Goal: Transaction & Acquisition: Purchase product/service

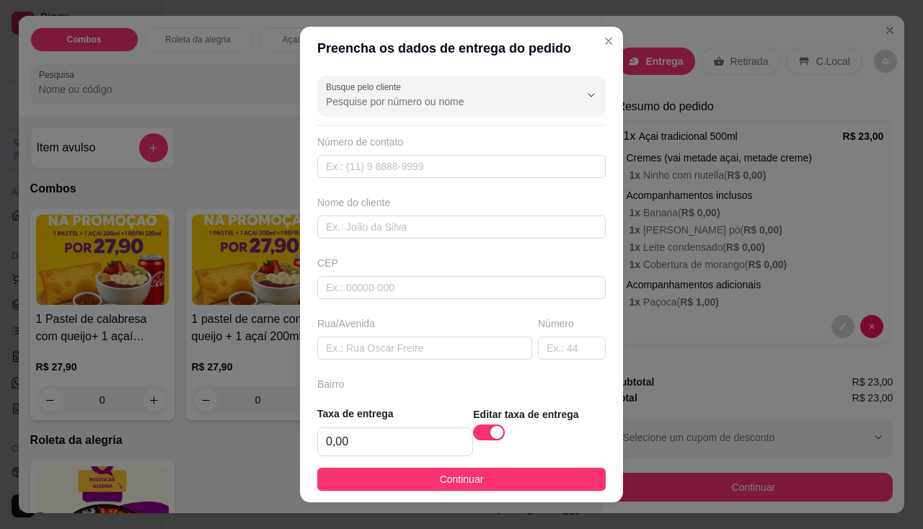
scroll to position [19, 0]
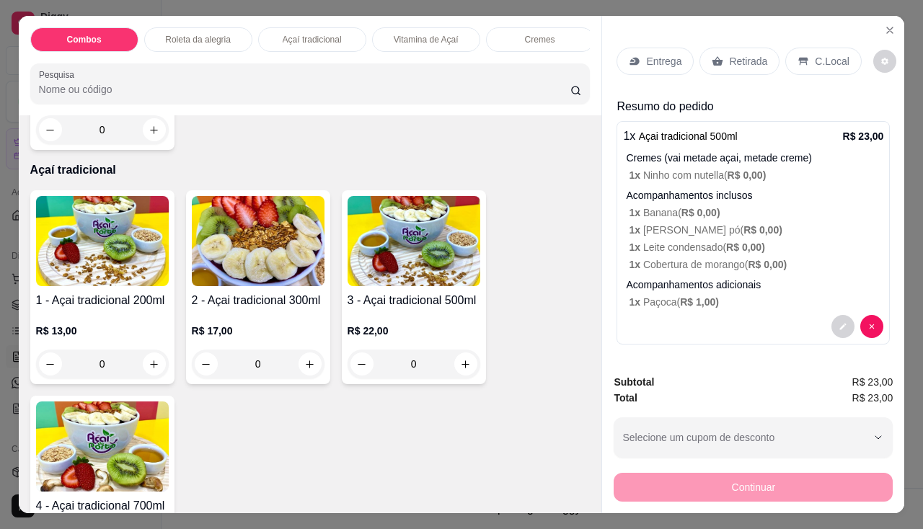
click at [757, 66] on div "Retirada" at bounding box center [739, 61] width 80 height 27
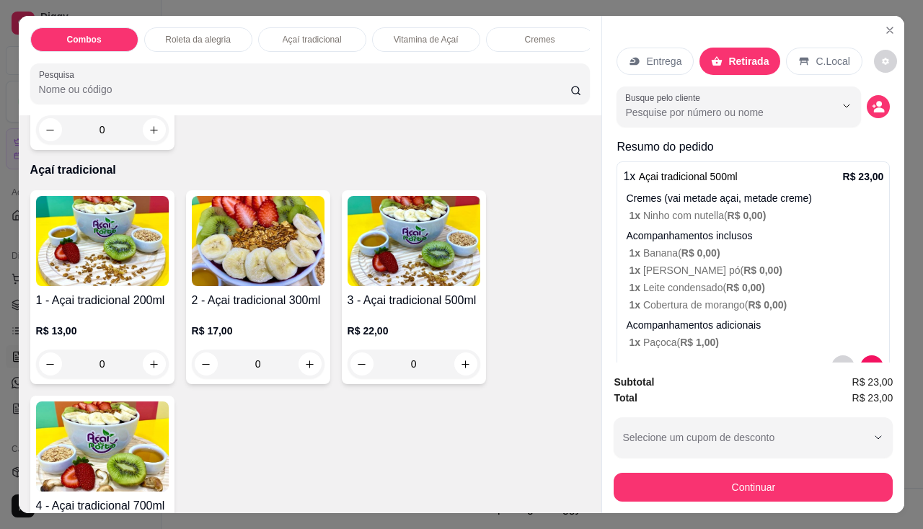
click at [746, 497] on div "Subtotal R$ 23,00 Total R$ 23,00 Selecione um cupom de desconto Selecione um cu…" at bounding box center [753, 438] width 302 height 151
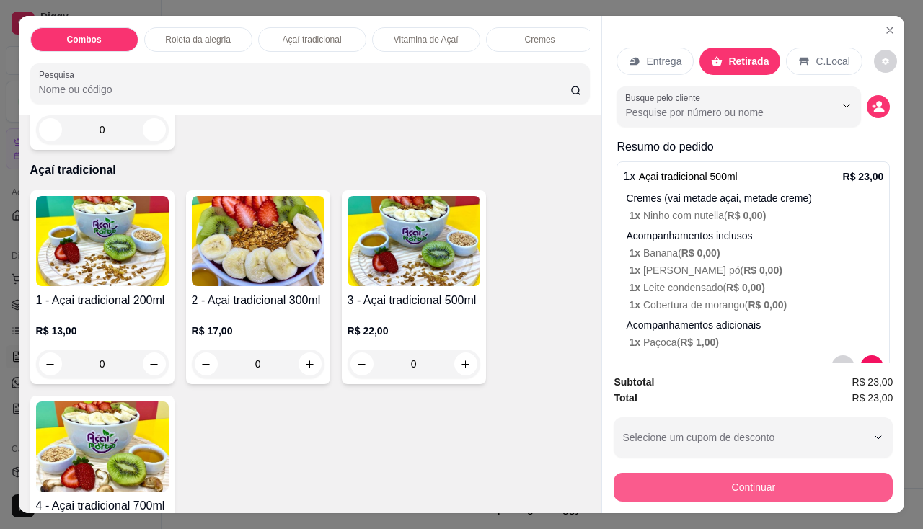
click at [696, 473] on button "Continuar" at bounding box center [753, 487] width 279 height 29
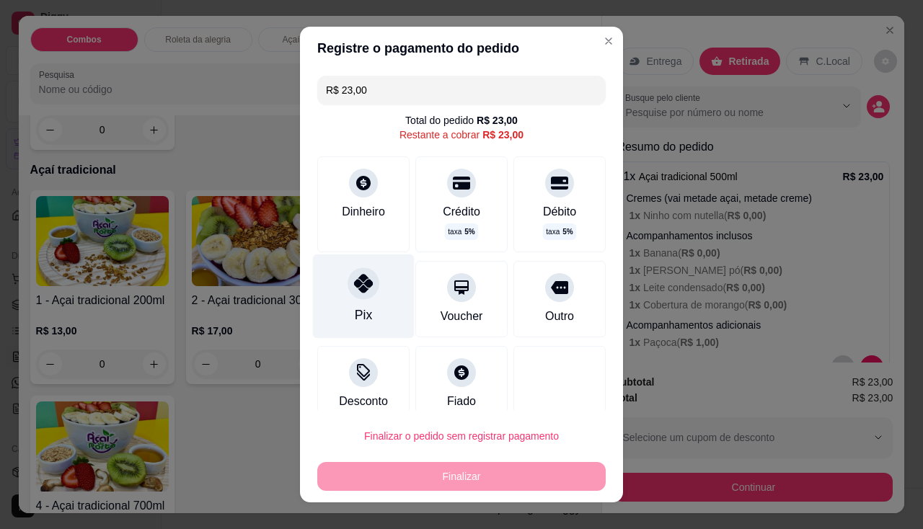
click at [371, 284] on div "Pix" at bounding box center [364, 296] width 102 height 84
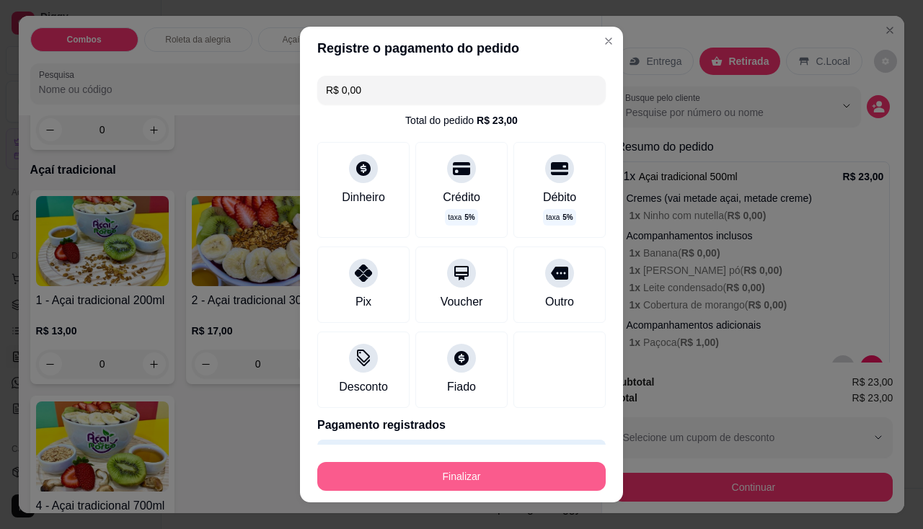
click at [402, 474] on button "Finalizar" at bounding box center [461, 476] width 288 height 29
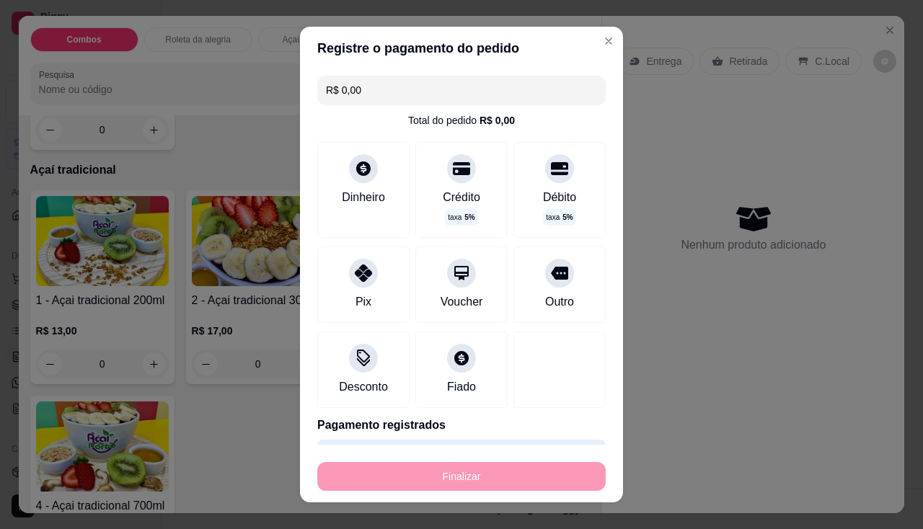
type input "-R$ 23,00"
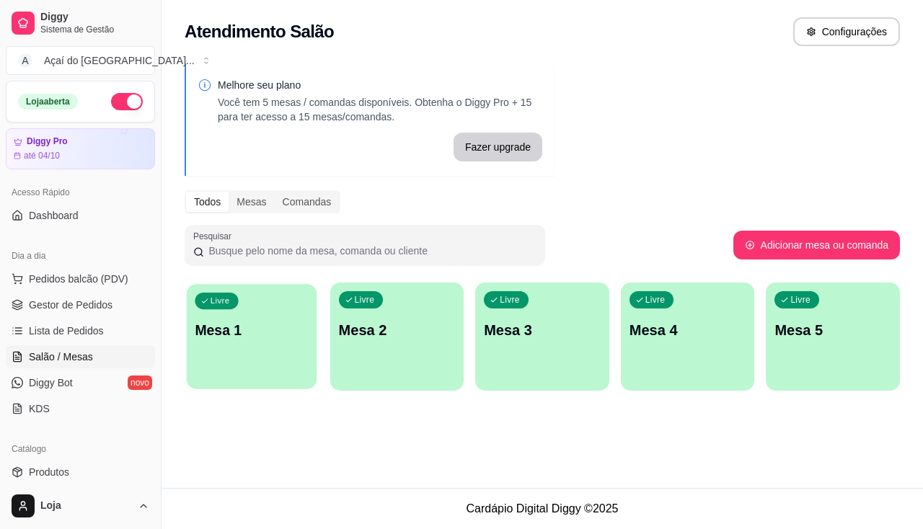
click at [222, 321] on p "Mesa 1" at bounding box center [251, 330] width 113 height 19
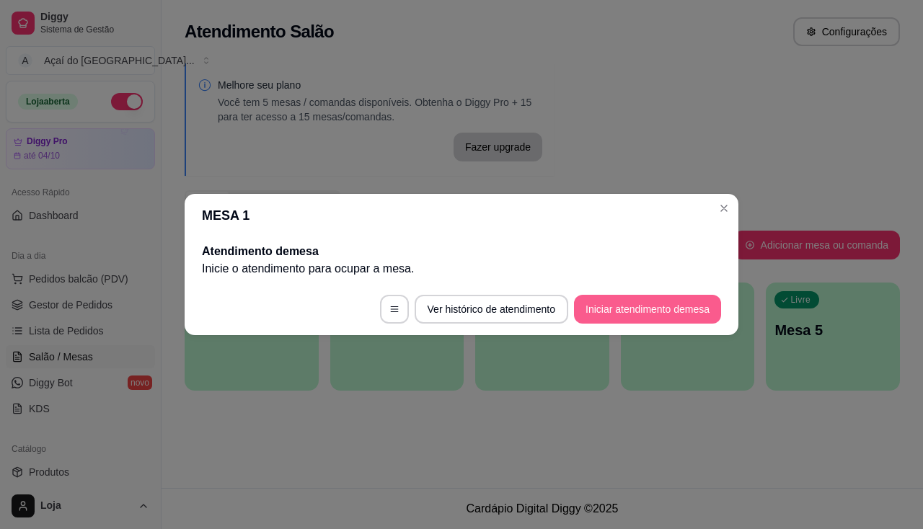
click at [588, 315] on button "Iniciar atendimento de mesa" at bounding box center [647, 309] width 147 height 29
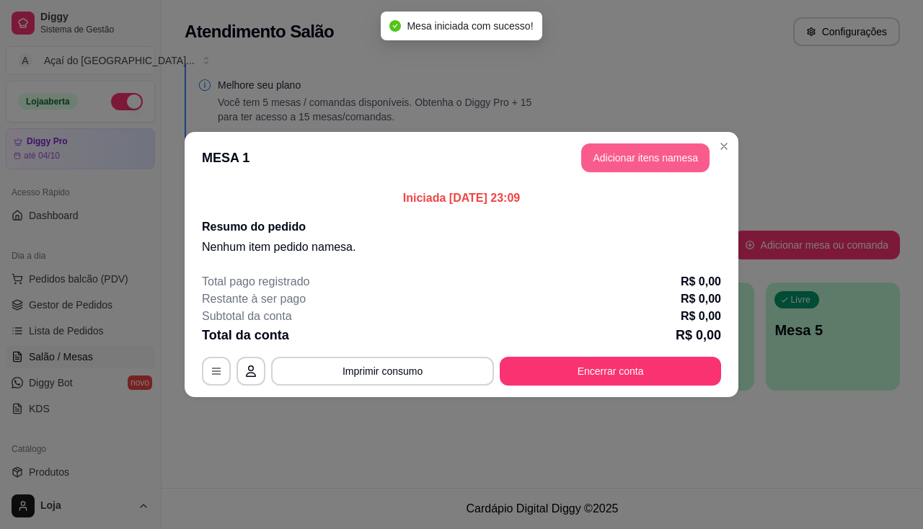
click at [626, 169] on button "Adicionar itens na mesa" at bounding box center [645, 157] width 128 height 29
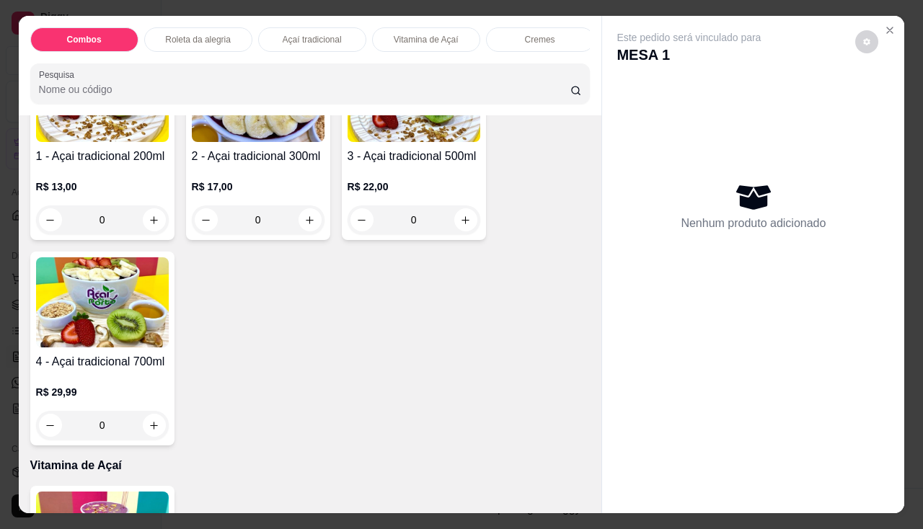
scroll to position [721, 0]
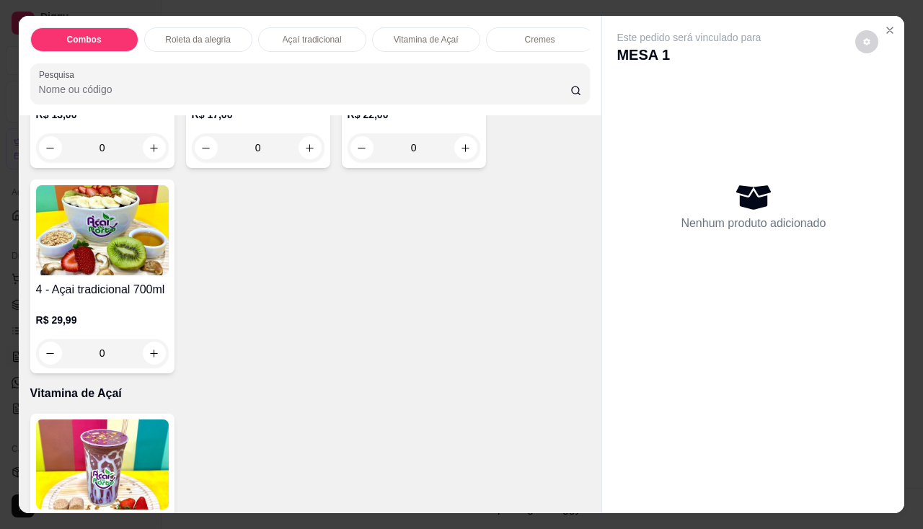
click at [120, 259] on img at bounding box center [102, 230] width 133 height 90
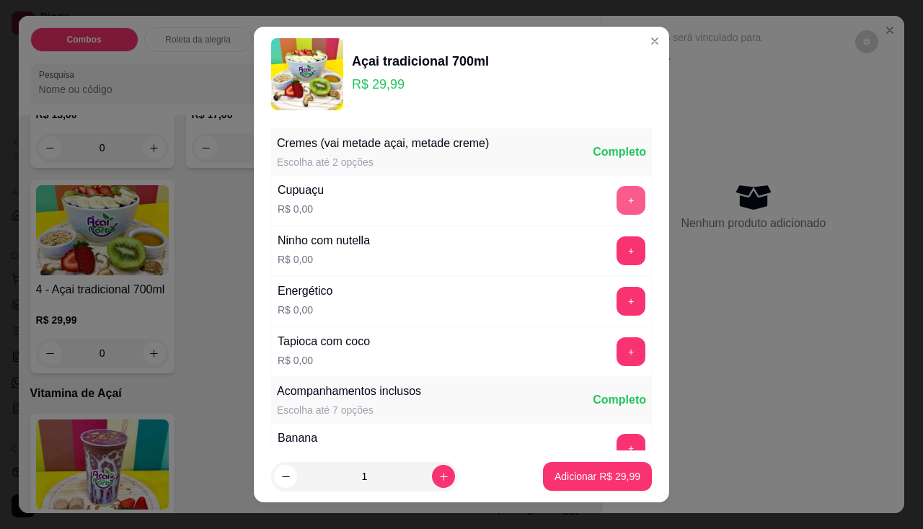
click at [616, 199] on button "+" at bounding box center [630, 200] width 29 height 29
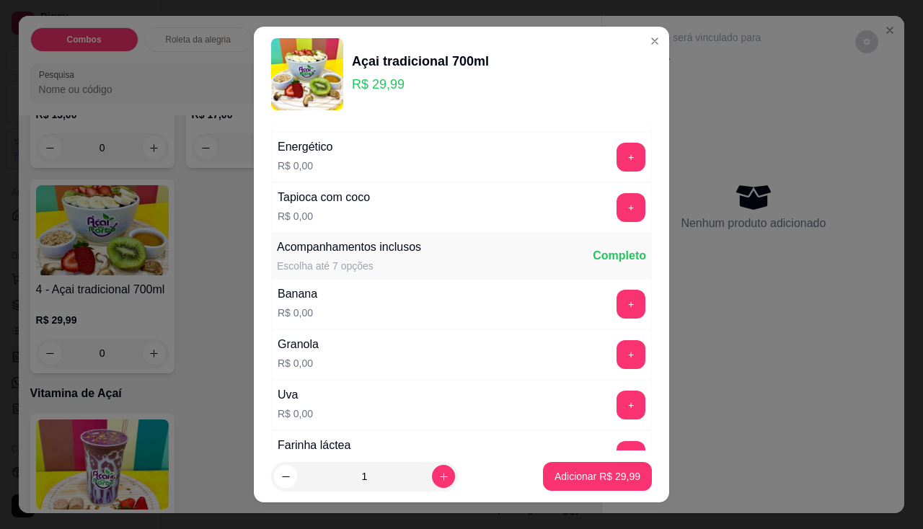
scroll to position [216, 0]
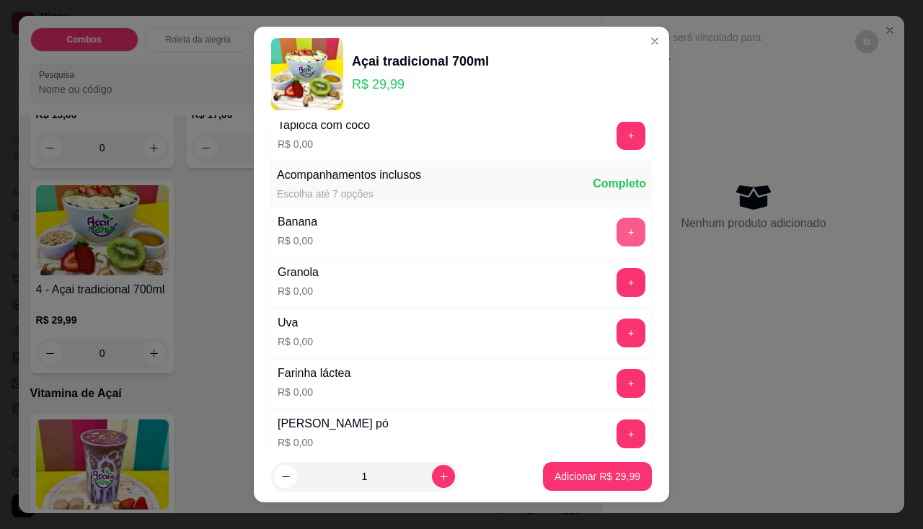
click at [616, 225] on button "+" at bounding box center [630, 232] width 29 height 29
click at [616, 327] on button "+" at bounding box center [630, 333] width 29 height 29
click at [616, 284] on button "+" at bounding box center [630, 282] width 29 height 29
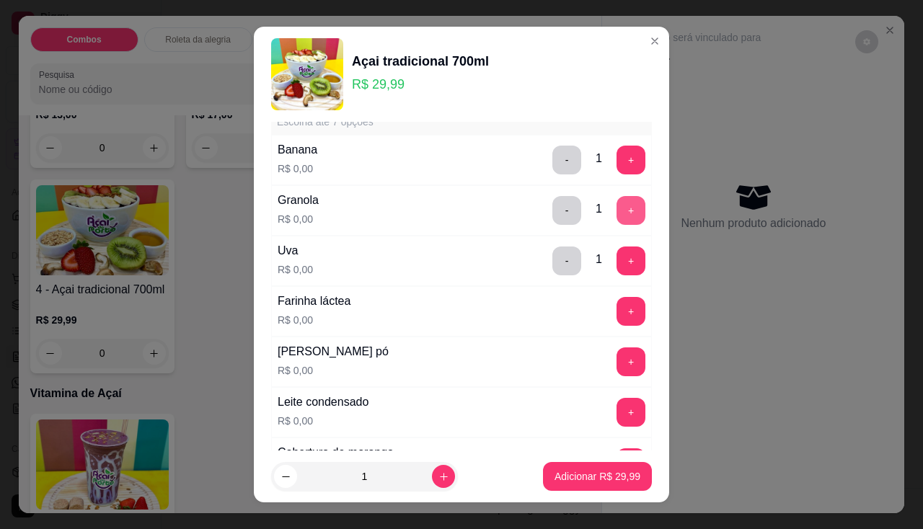
scroll to position [361, 0]
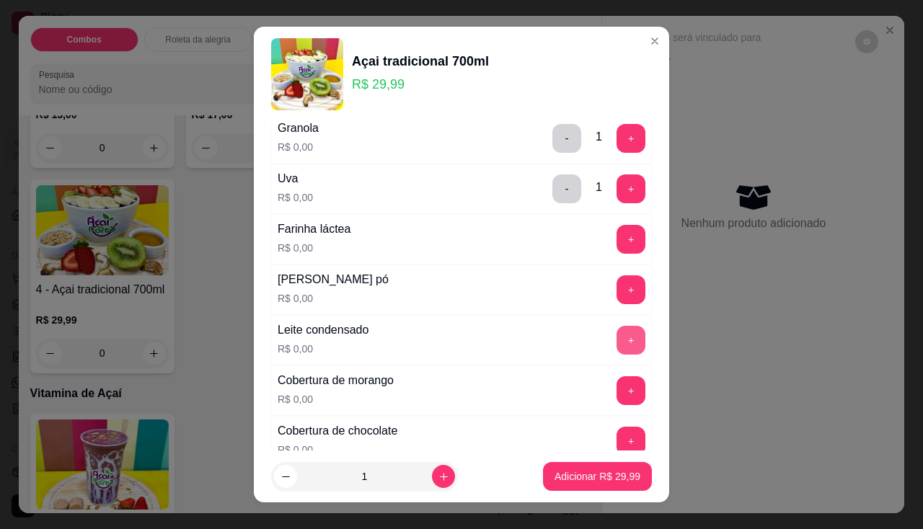
click at [616, 336] on button "+" at bounding box center [630, 340] width 29 height 29
click at [616, 287] on button "+" at bounding box center [630, 289] width 29 height 29
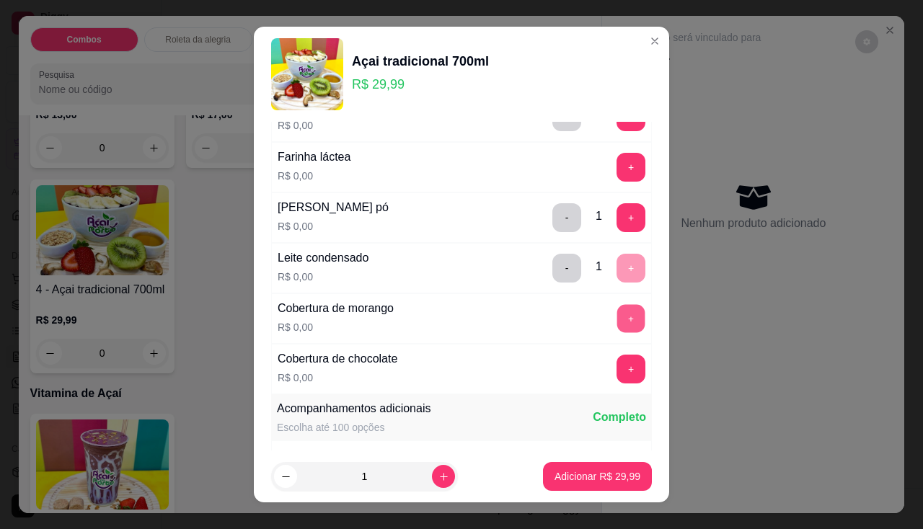
click at [617, 319] on button "+" at bounding box center [631, 318] width 28 height 28
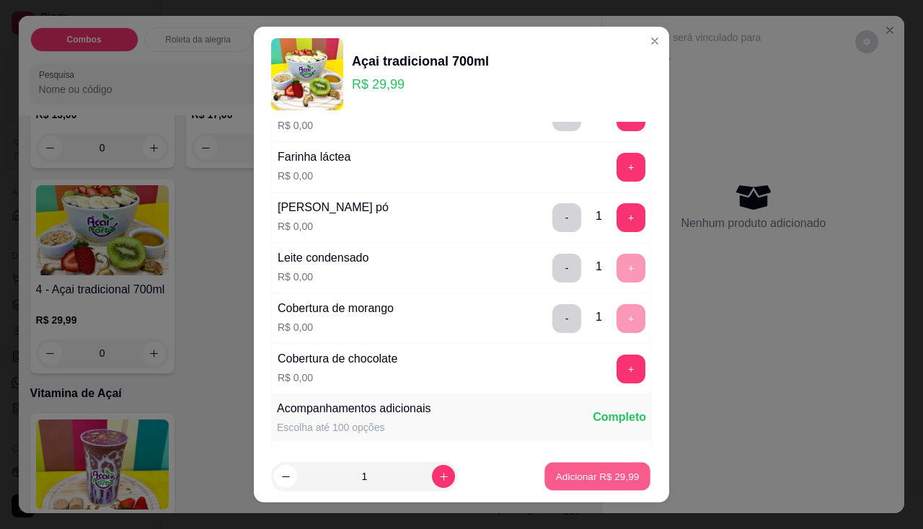
click at [612, 479] on p "Adicionar R$ 29,99" at bounding box center [598, 477] width 84 height 14
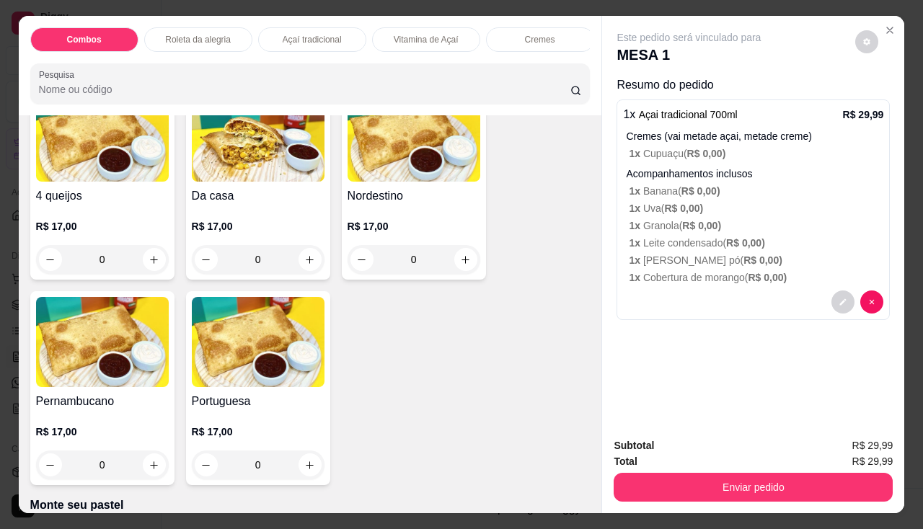
scroll to position [2451, 0]
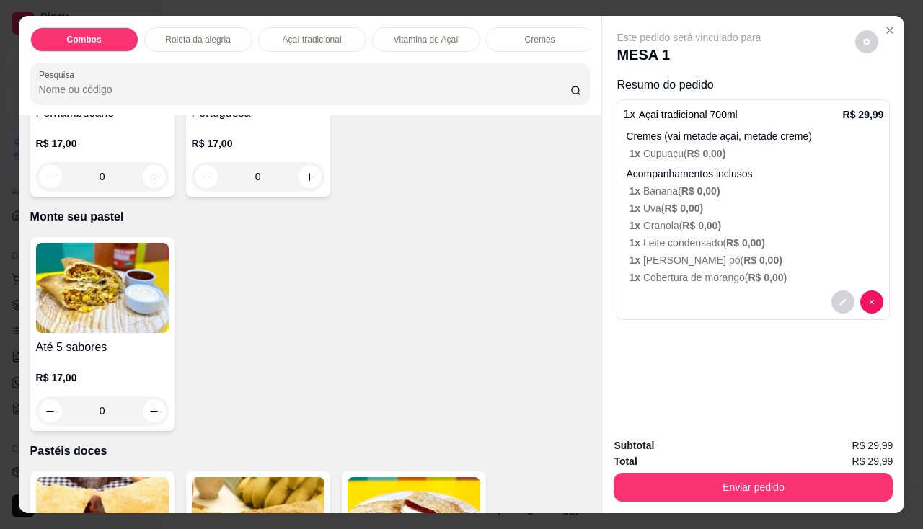
click at [118, 340] on div "Até 5 sabores R$ 17,00 0" at bounding box center [102, 334] width 144 height 194
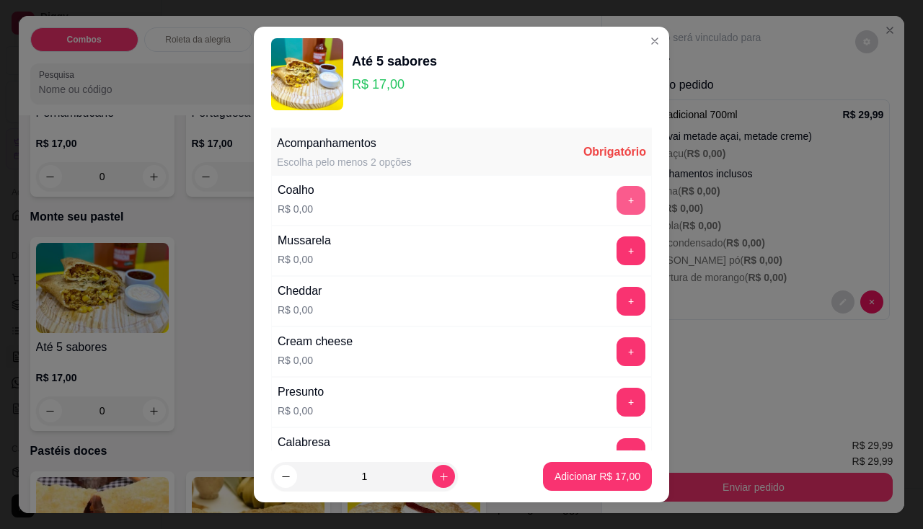
click at [616, 205] on button "+" at bounding box center [630, 200] width 29 height 29
click at [616, 247] on button "+" at bounding box center [630, 250] width 29 height 29
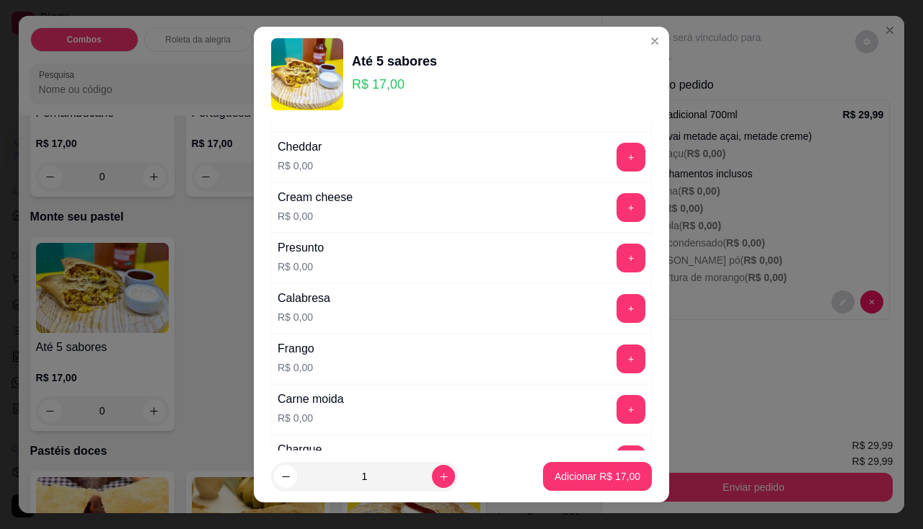
scroll to position [216, 0]
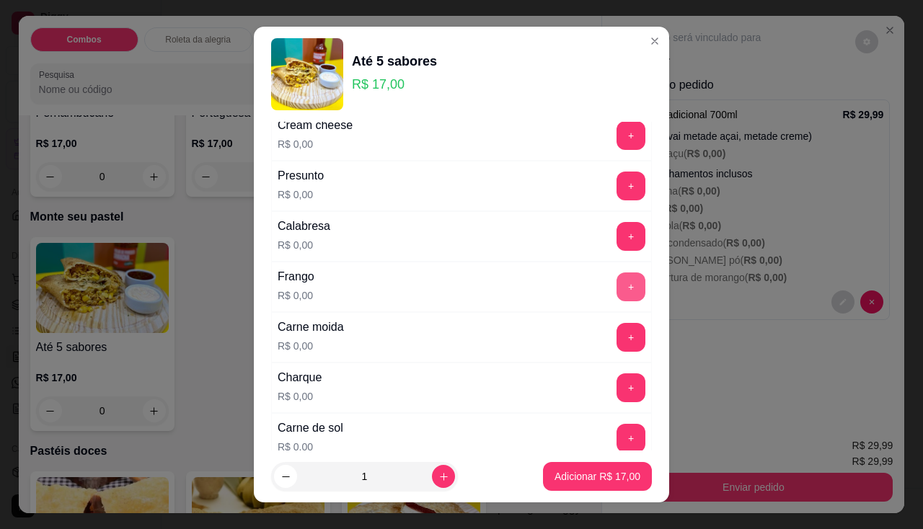
click at [616, 277] on button "+" at bounding box center [630, 287] width 29 height 29
click at [617, 242] on button "+" at bounding box center [631, 236] width 28 height 28
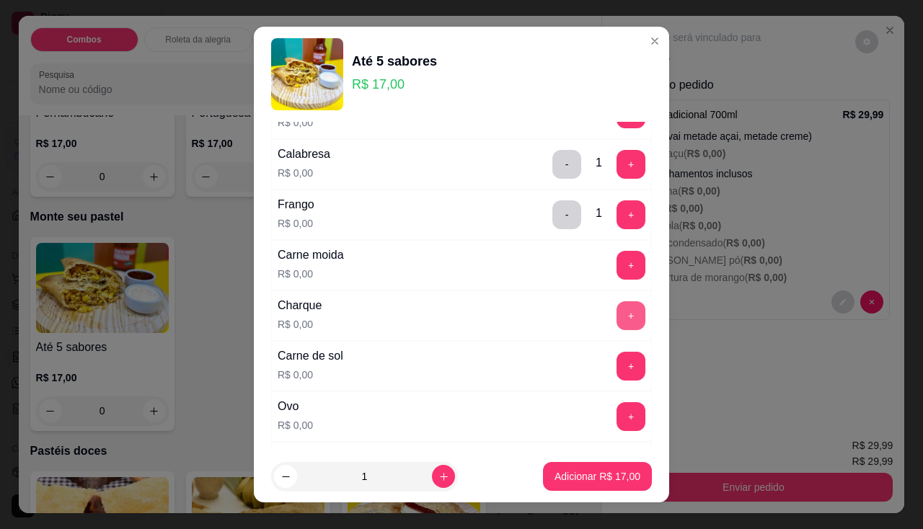
click at [616, 328] on button "+" at bounding box center [630, 315] width 29 height 29
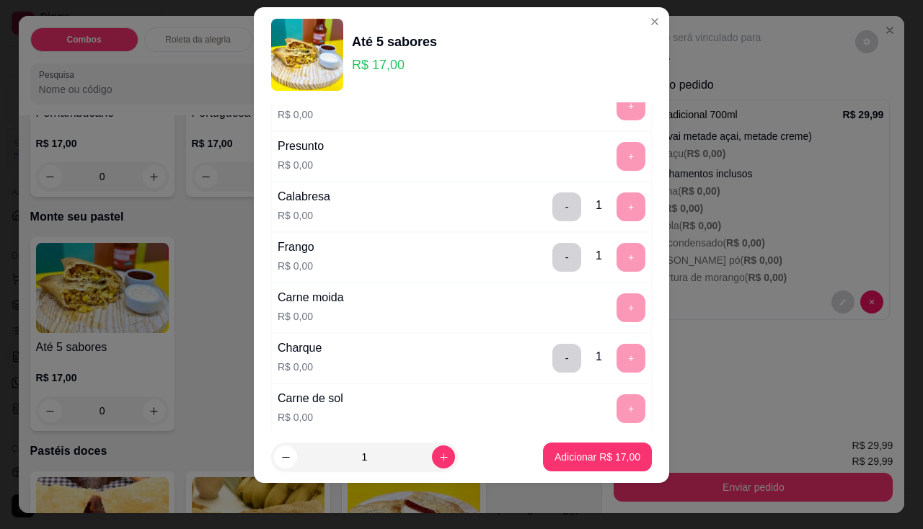
scroll to position [10, 0]
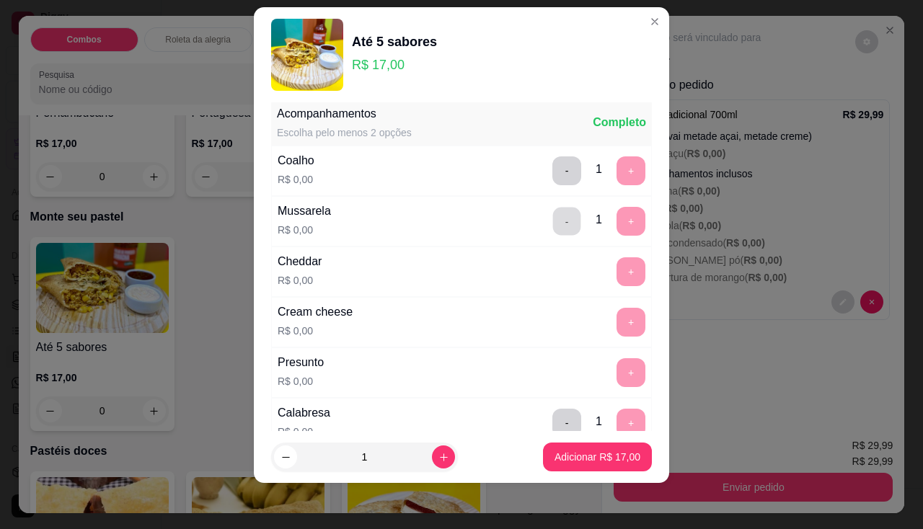
click at [553, 226] on button "-" at bounding box center [567, 221] width 28 height 28
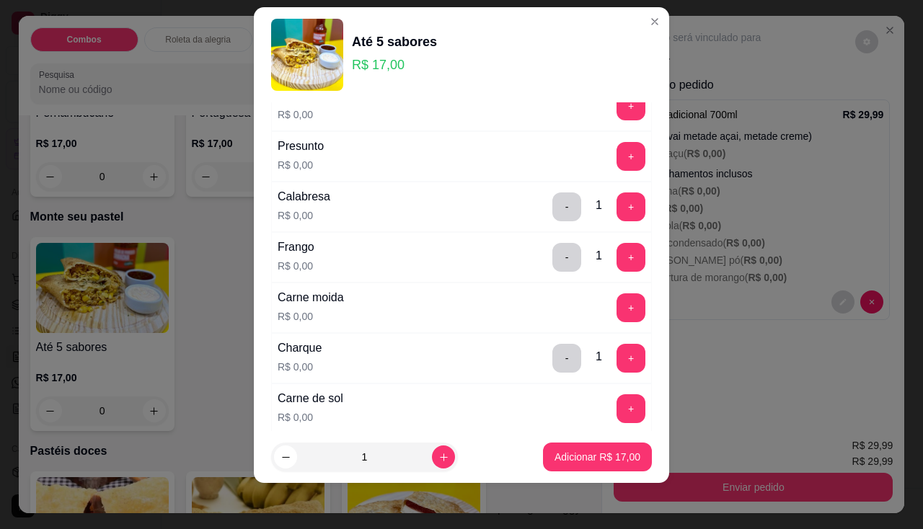
scroll to position [371, 0]
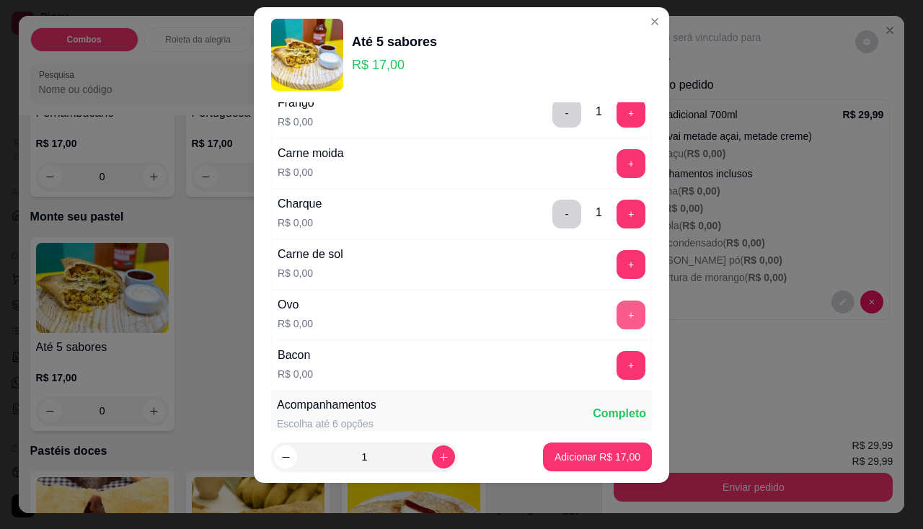
click at [616, 317] on button "+" at bounding box center [630, 315] width 29 height 29
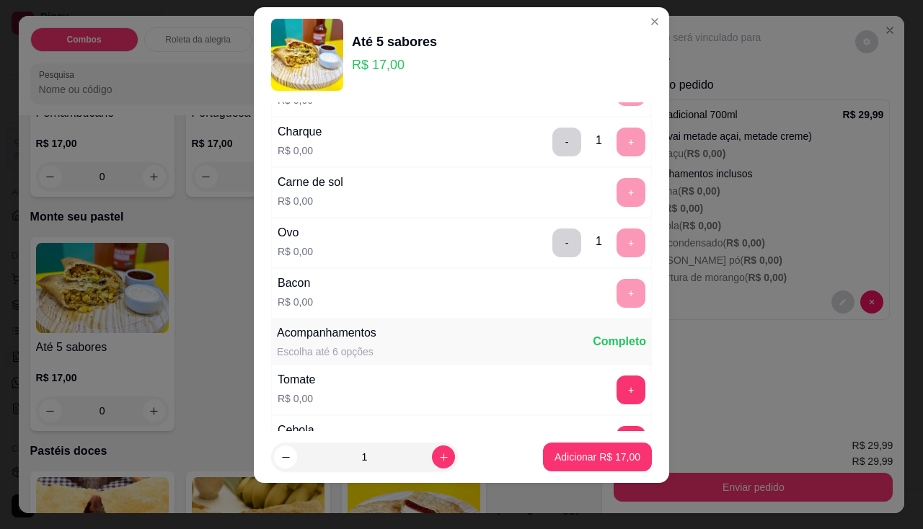
scroll to position [515, 0]
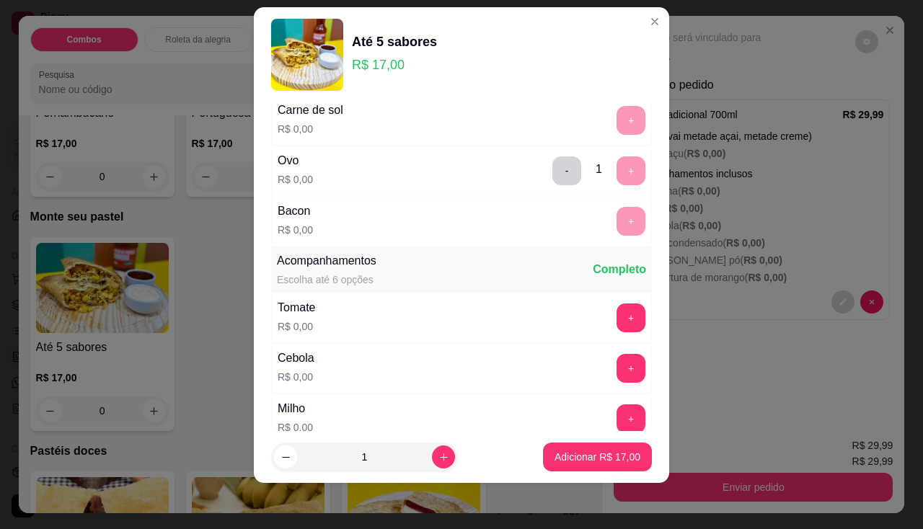
click at [603, 332] on div "Tomate R$ 0,00 +" at bounding box center [461, 318] width 381 height 50
click at [617, 321] on button "+" at bounding box center [631, 318] width 28 height 28
click at [616, 363] on button "+" at bounding box center [630, 368] width 29 height 29
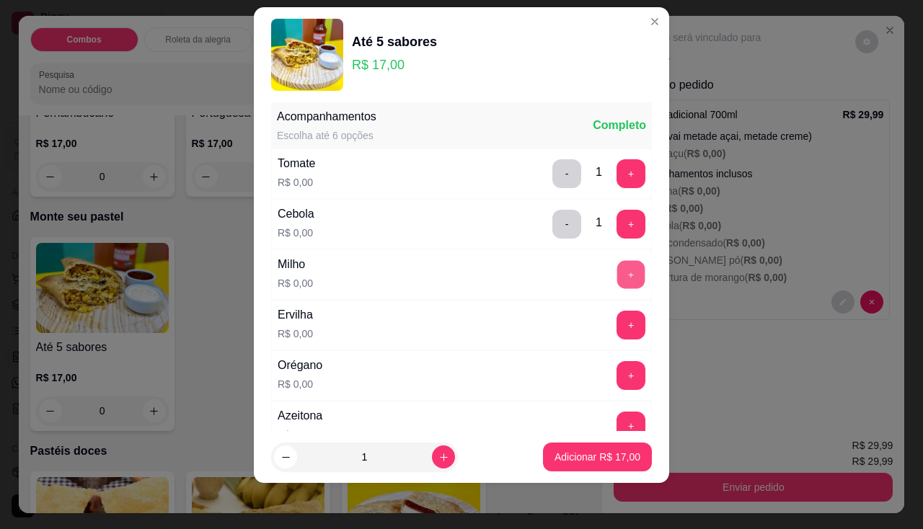
click at [617, 277] on button "+" at bounding box center [631, 274] width 28 height 28
click at [616, 329] on button "+" at bounding box center [630, 325] width 29 height 29
click at [616, 381] on button "+" at bounding box center [630, 375] width 29 height 29
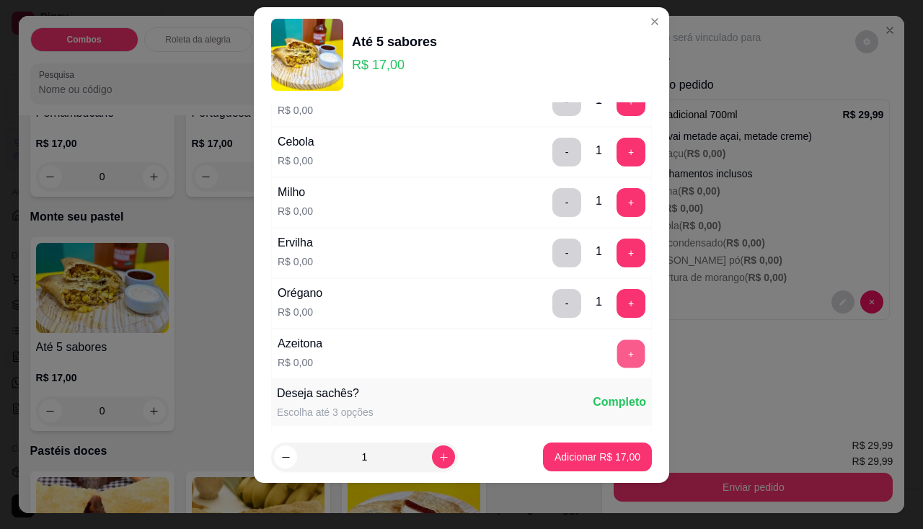
click at [617, 348] on button "+" at bounding box center [631, 354] width 28 height 28
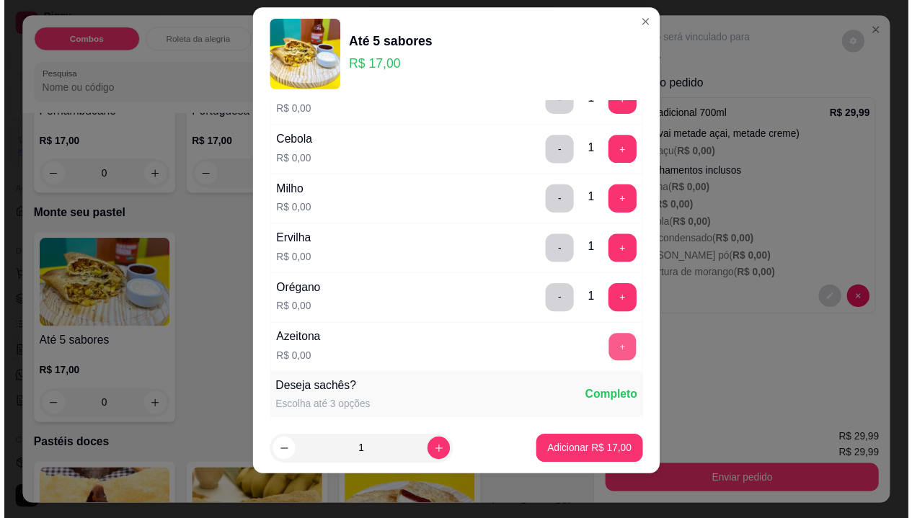
scroll to position [1008, 0]
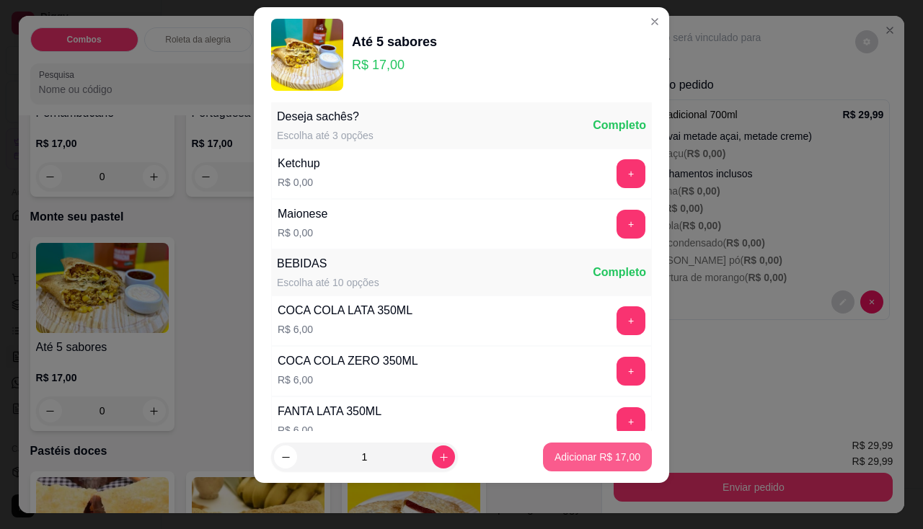
click at [582, 454] on p "Adicionar R$ 17,00" at bounding box center [597, 457] width 86 height 14
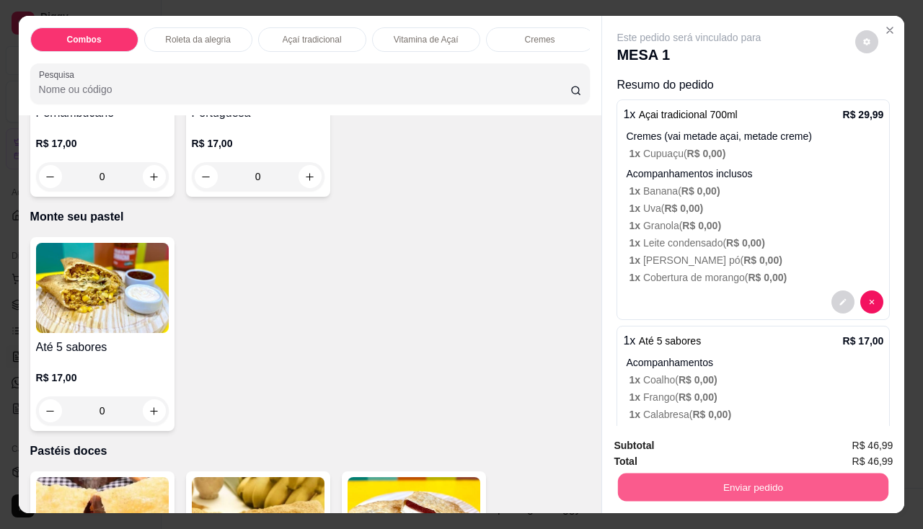
click at [650, 474] on button "Enviar pedido" at bounding box center [753, 488] width 270 height 28
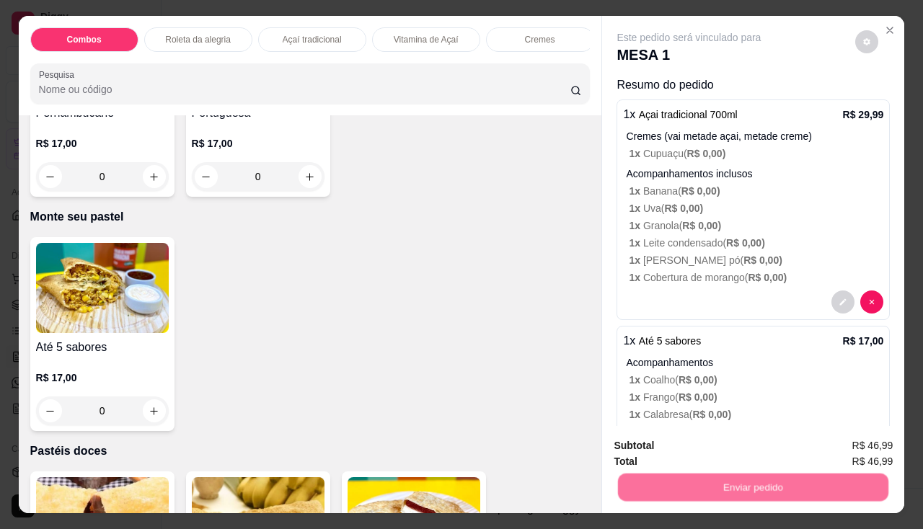
click at [653, 437] on button "Não registrar e enviar pedido" at bounding box center [706, 446] width 150 height 27
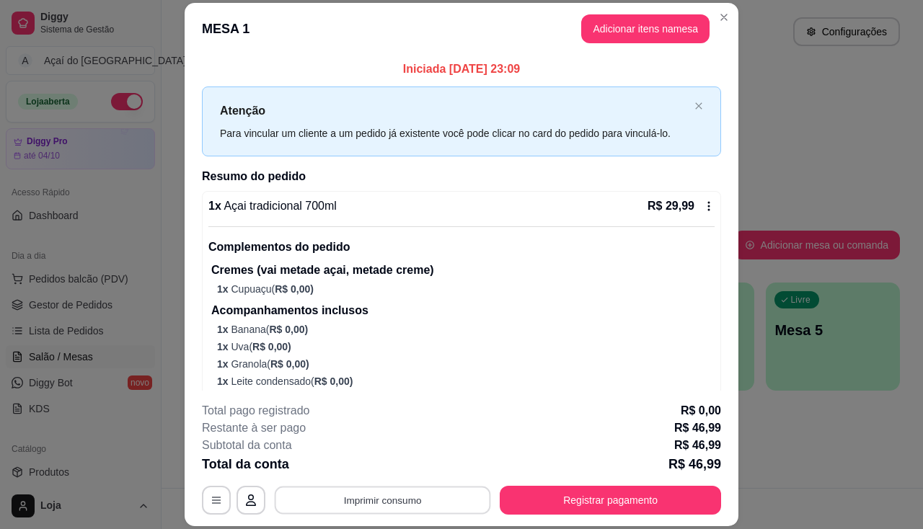
click at [407, 503] on button "Imprimir consumo" at bounding box center [383, 501] width 216 height 28
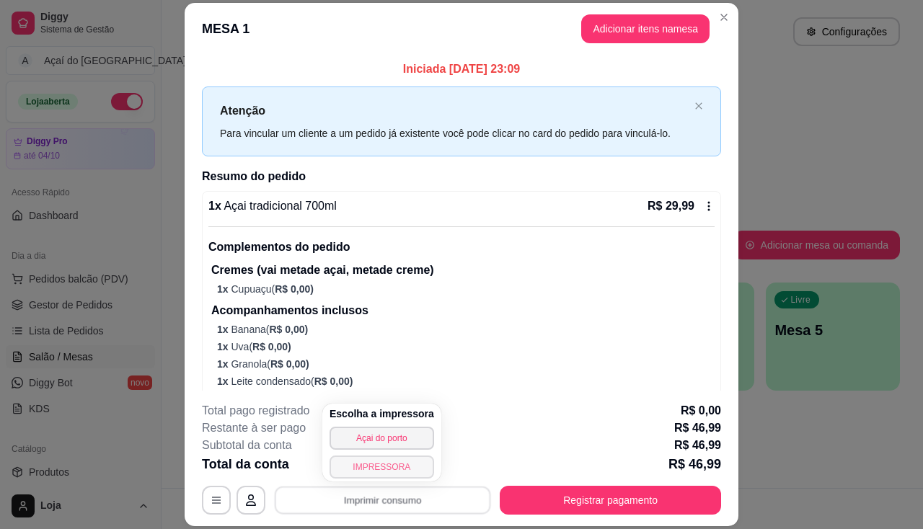
click at [404, 463] on button "IMPRESSORA" at bounding box center [381, 467] width 105 height 23
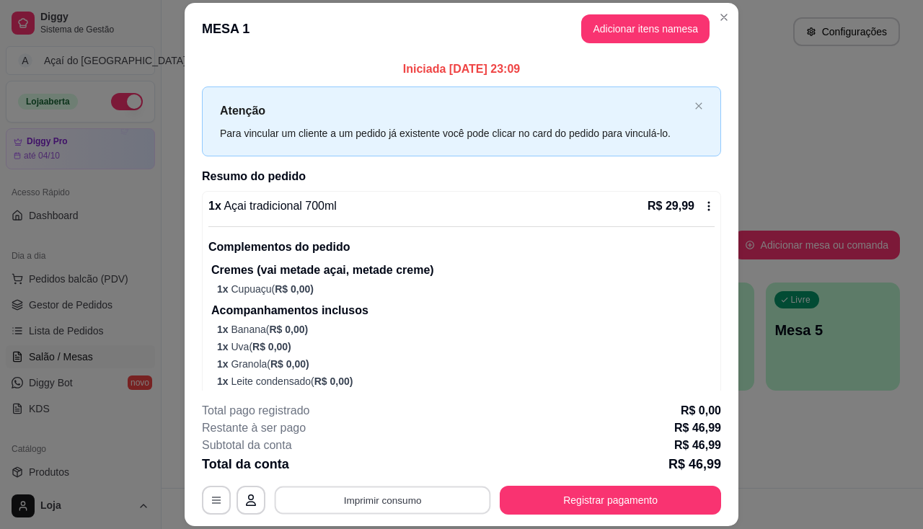
click at [409, 508] on button "Imprimir consumo" at bounding box center [383, 501] width 216 height 28
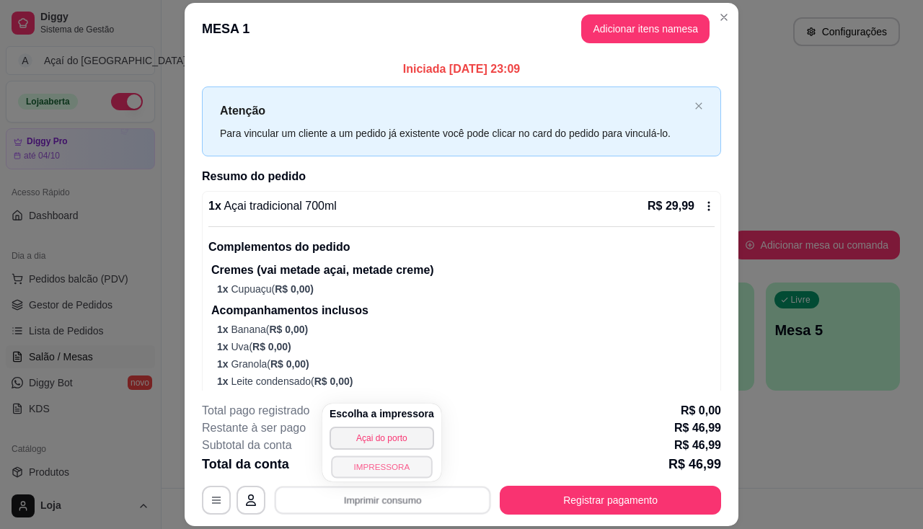
click at [399, 471] on button "IMPRESSORA" at bounding box center [381, 467] width 101 height 22
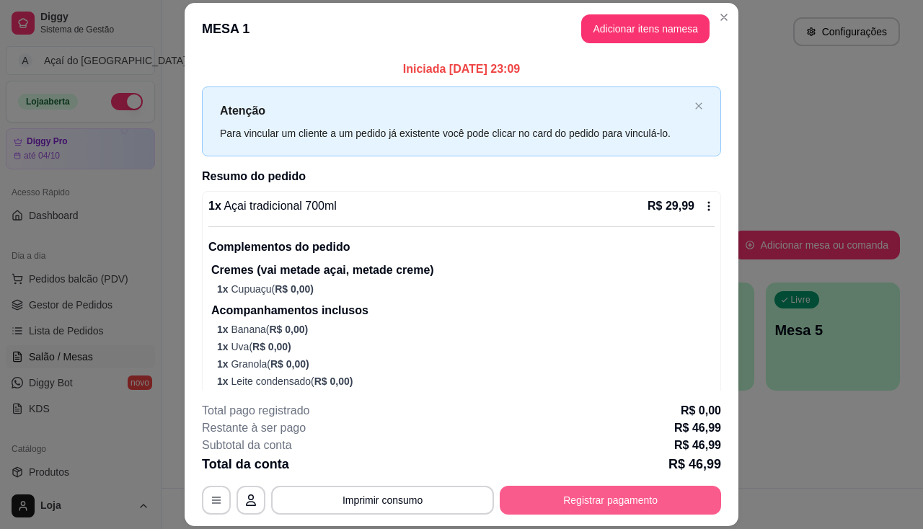
click at [586, 502] on button "Registrar pagamento" at bounding box center [610, 500] width 221 height 29
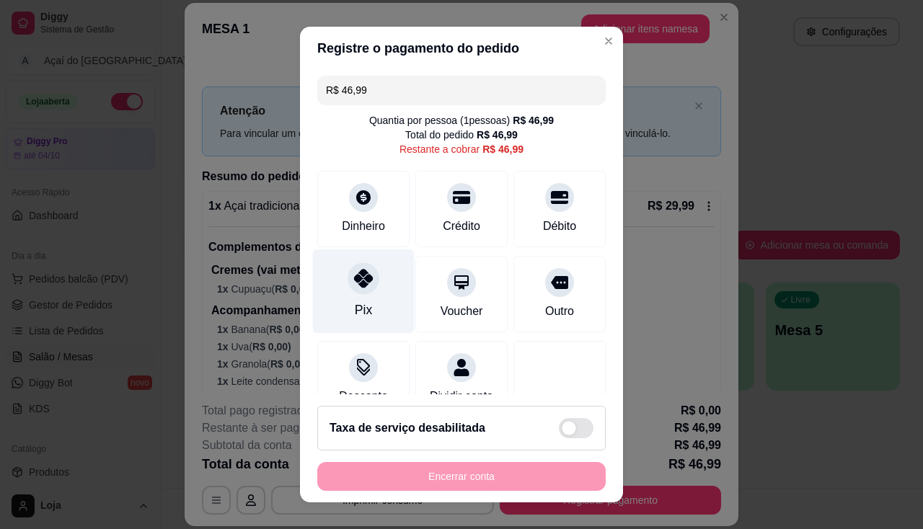
click at [355, 288] on div at bounding box center [364, 278] width 32 height 32
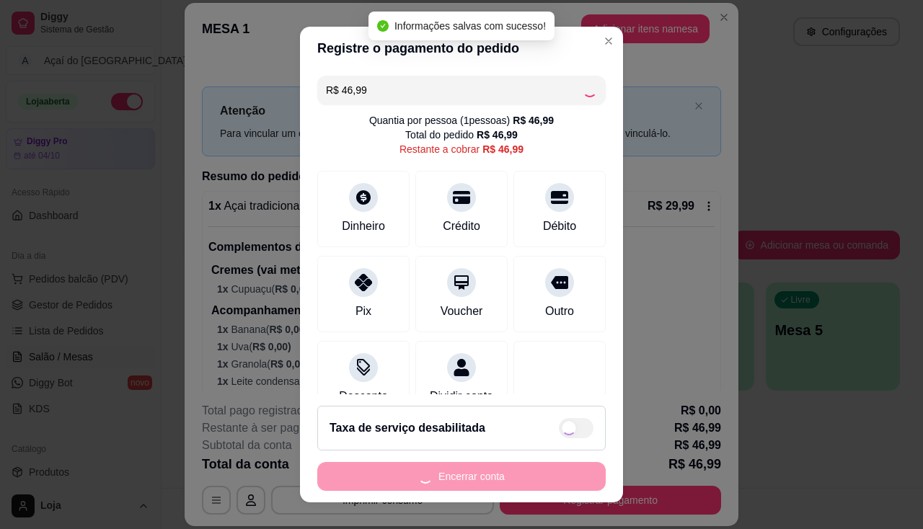
type input "R$ 0,00"
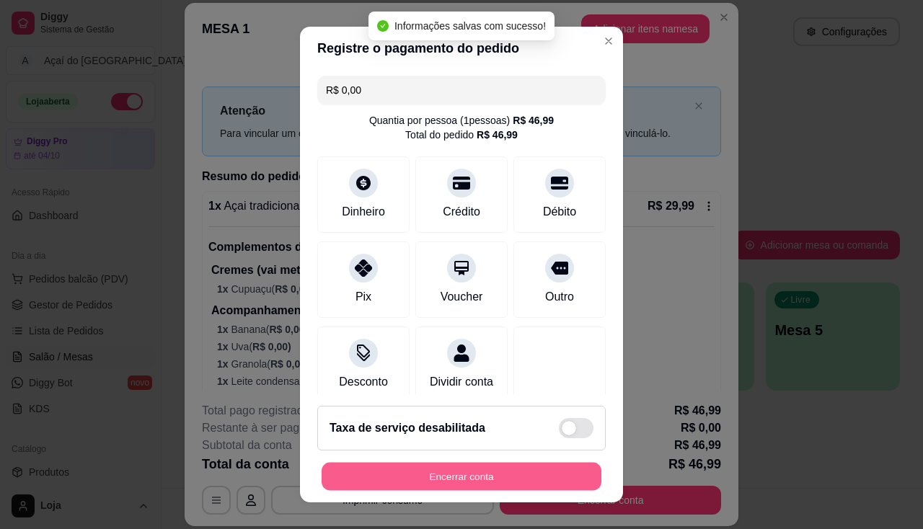
click at [430, 467] on button "Encerrar conta" at bounding box center [462, 477] width 280 height 28
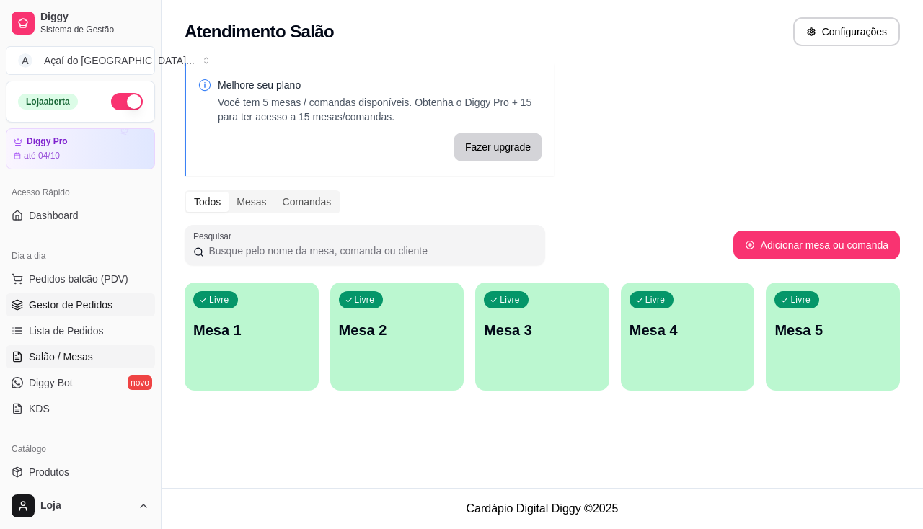
click at [68, 298] on span "Gestor de Pedidos" at bounding box center [71, 305] width 84 height 14
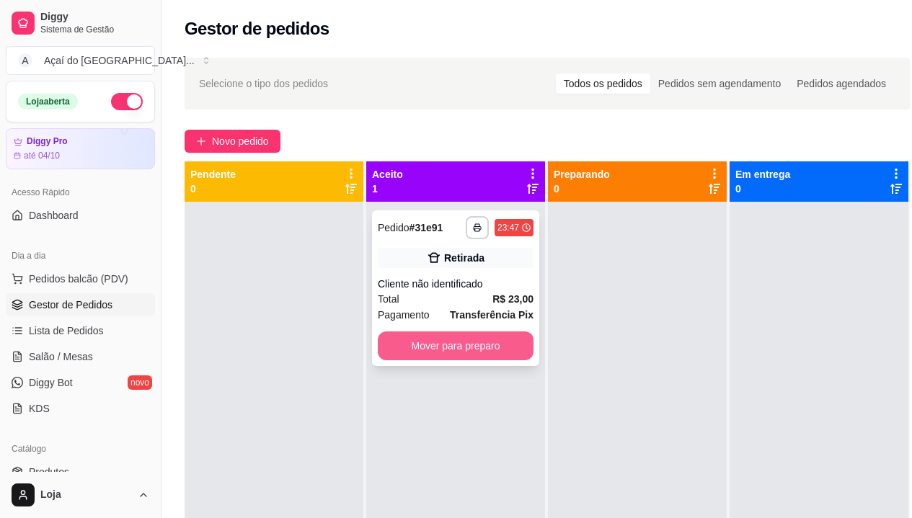
click at [389, 347] on button "Mover para preparo" at bounding box center [456, 346] width 156 height 29
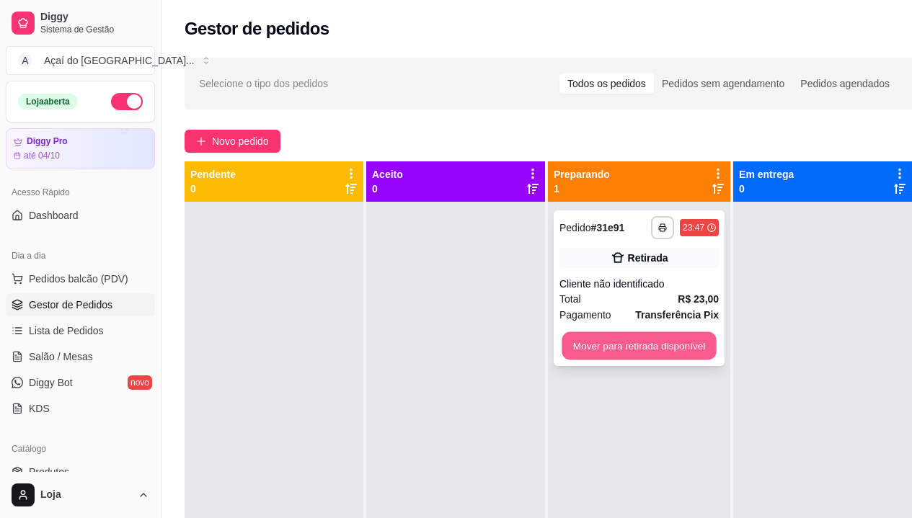
click at [630, 345] on button "Mover para retirada disponível" at bounding box center [639, 346] width 154 height 28
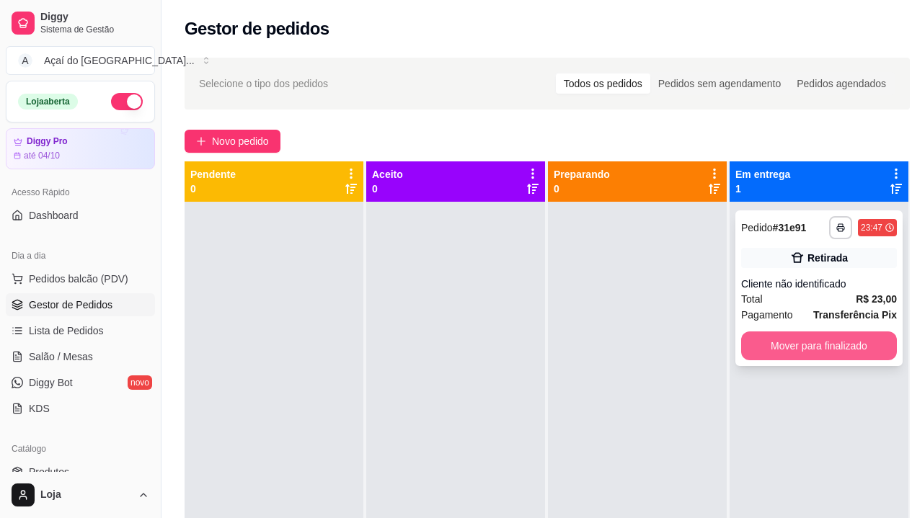
click at [782, 340] on button "Mover para finalizado" at bounding box center [819, 346] width 156 height 29
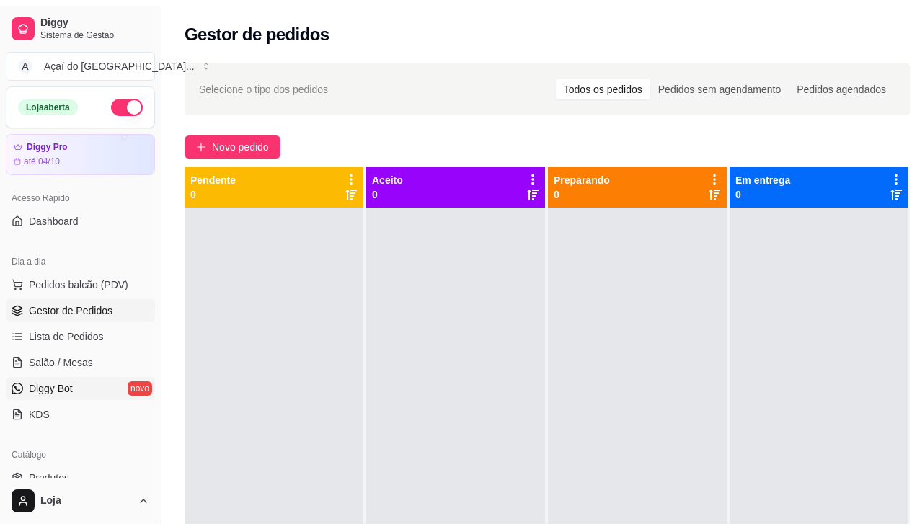
scroll to position [288, 0]
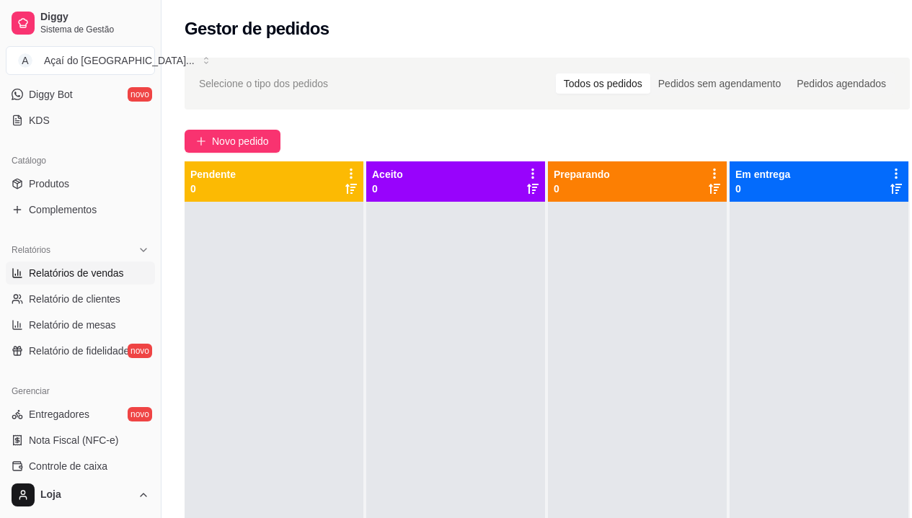
click at [109, 275] on span "Relatórios de vendas" at bounding box center [76, 273] width 95 height 14
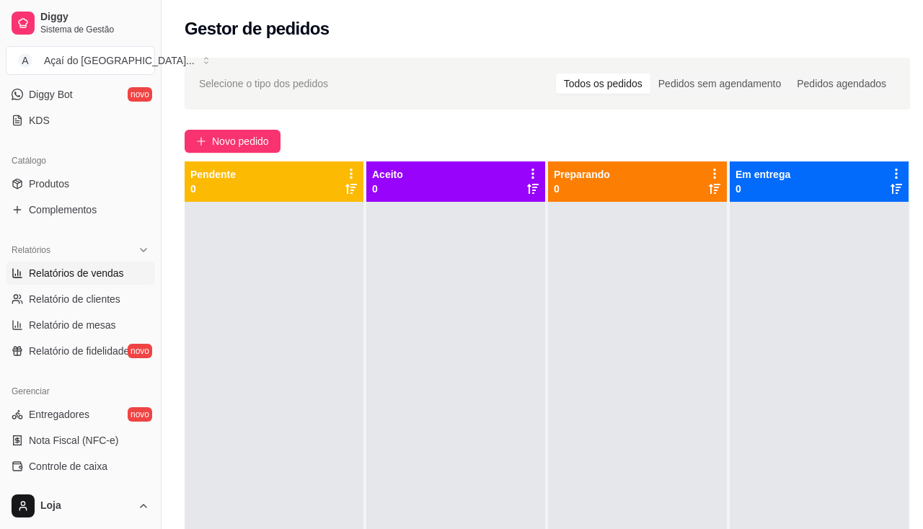
select select "ALL"
select select "0"
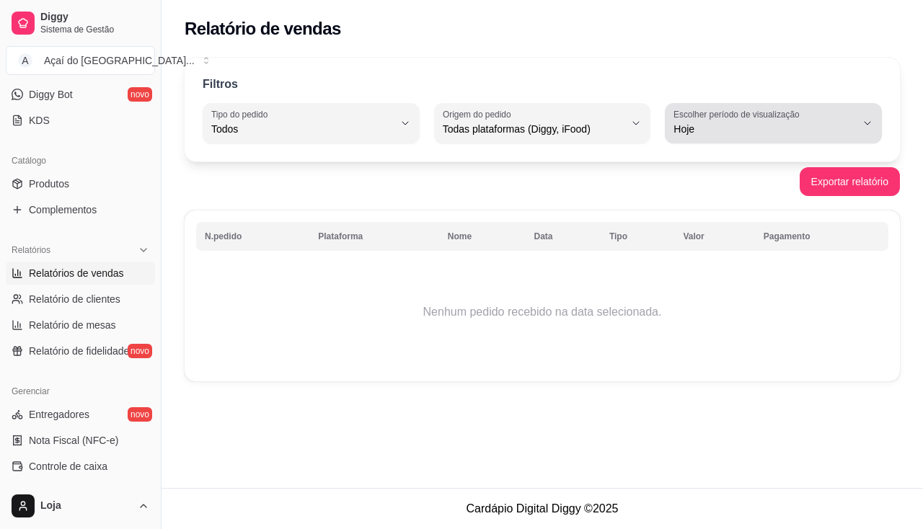
click at [702, 141] on button "Escolher período de visualização Hoje" at bounding box center [773, 123] width 217 height 40
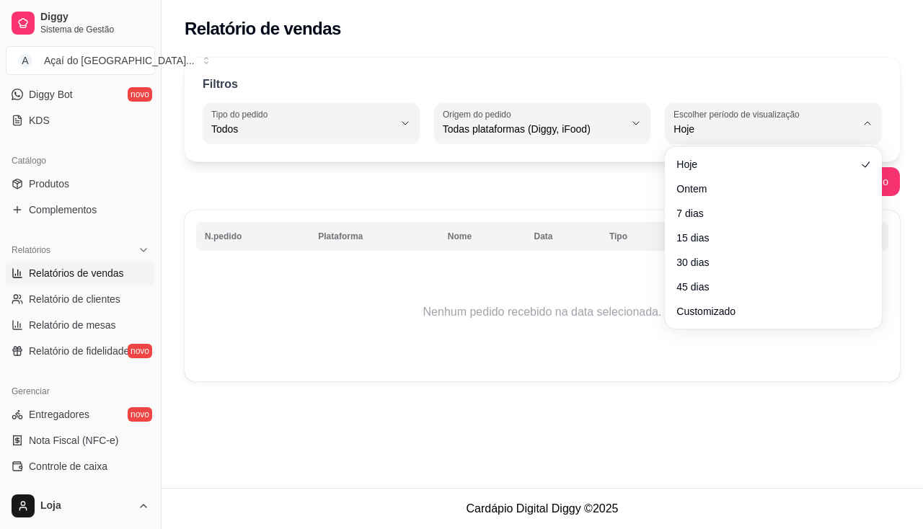
click at [715, 200] on ul "Hoje Ontem 7 dias 15 dias 30 dias 45 dias Customizado" at bounding box center [773, 238] width 205 height 170
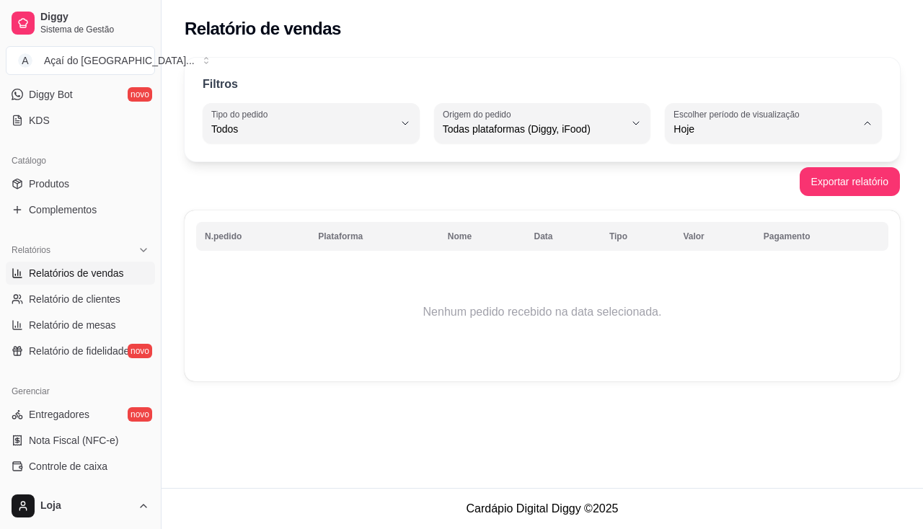
click at [714, 183] on span "Ontem" at bounding box center [767, 187] width 172 height 14
type input "1"
select select "1"
